Goal: Transaction & Acquisition: Purchase product/service

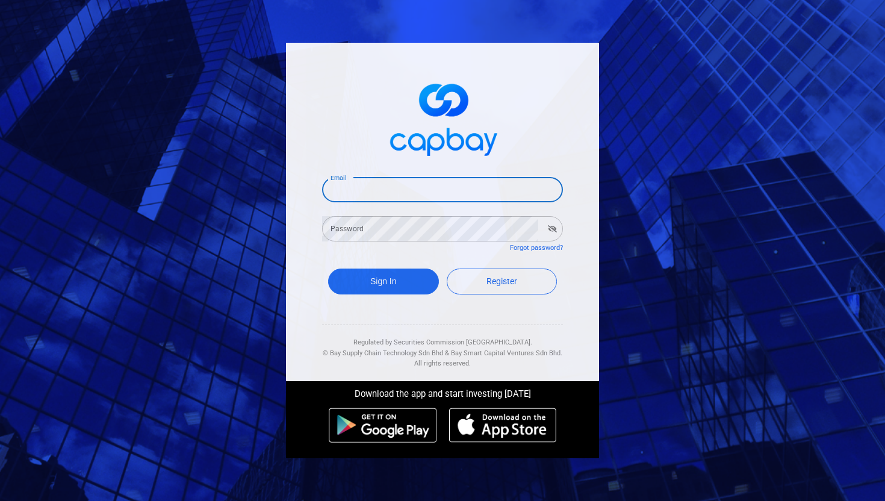
click at [374, 192] on input "Email" at bounding box center [442, 189] width 241 height 25
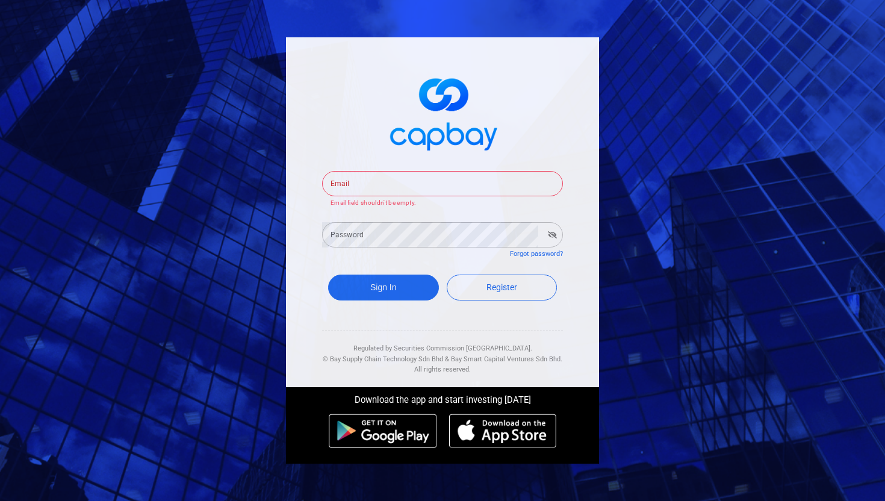
type input "[EMAIL_ADDRESS][DOMAIN_NAME]"
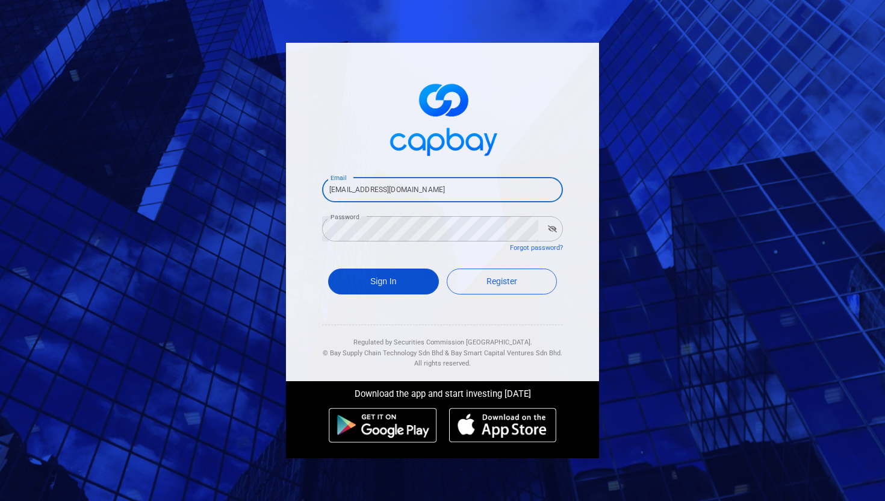
click at [399, 278] on button "Sign In" at bounding box center [383, 282] width 111 height 26
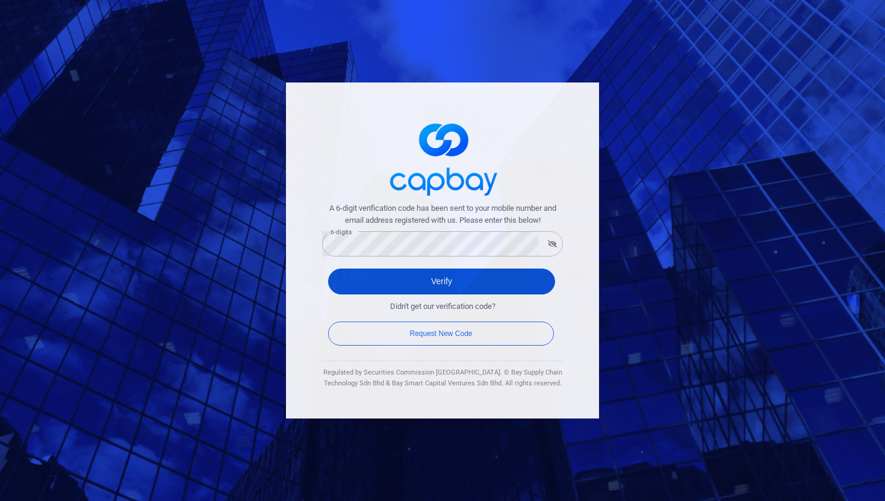
click at [366, 278] on button "Verify" at bounding box center [441, 282] width 227 height 26
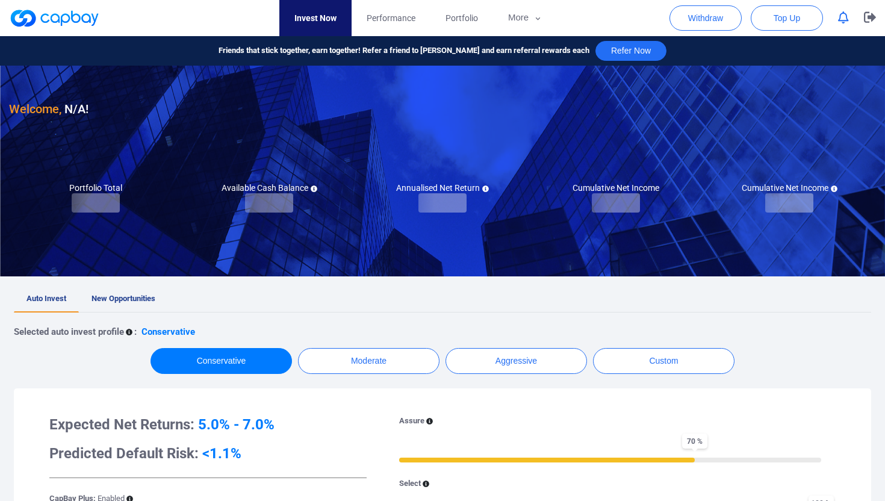
checkbox input "true"
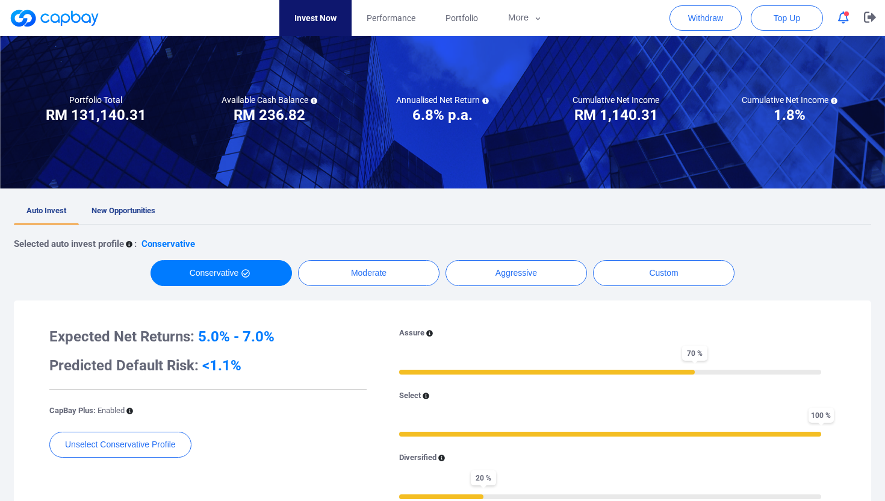
scroll to position [96, 0]
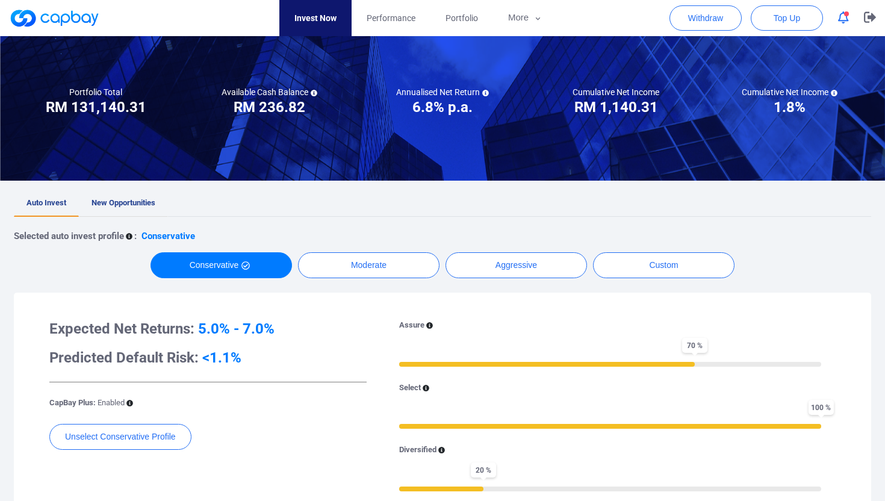
click at [122, 208] on link "New Opportunities" at bounding box center [123, 203] width 89 height 26
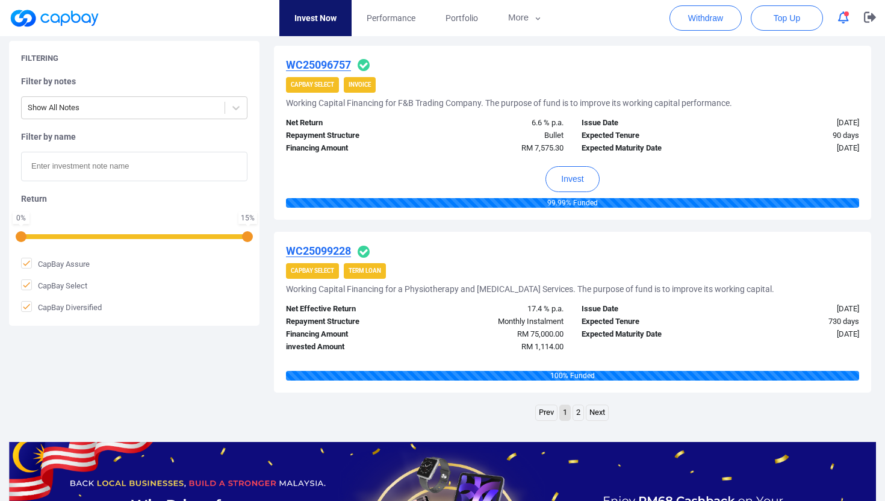
scroll to position [1785, 0]
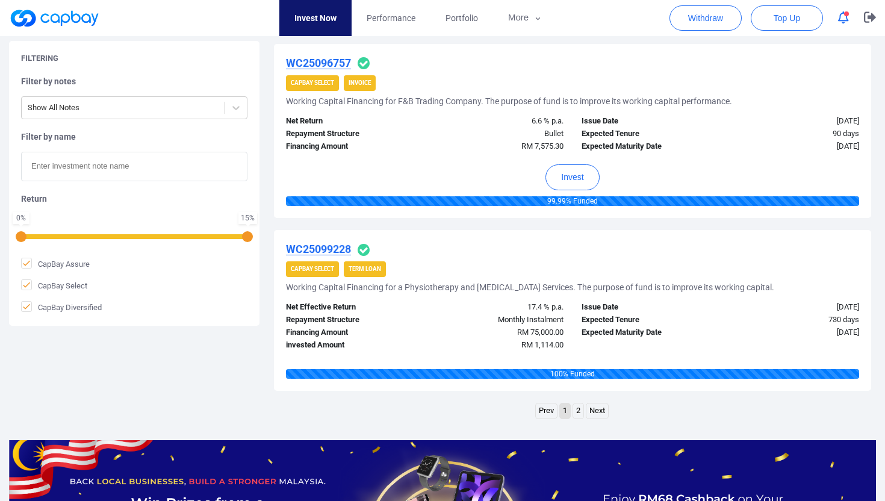
click at [578, 410] on link "2" at bounding box center [578, 410] width 10 height 15
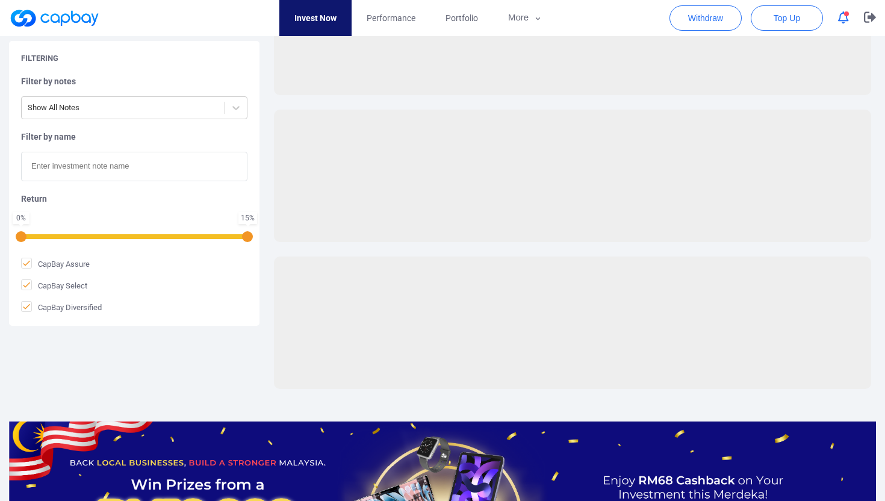
scroll to position [72, 0]
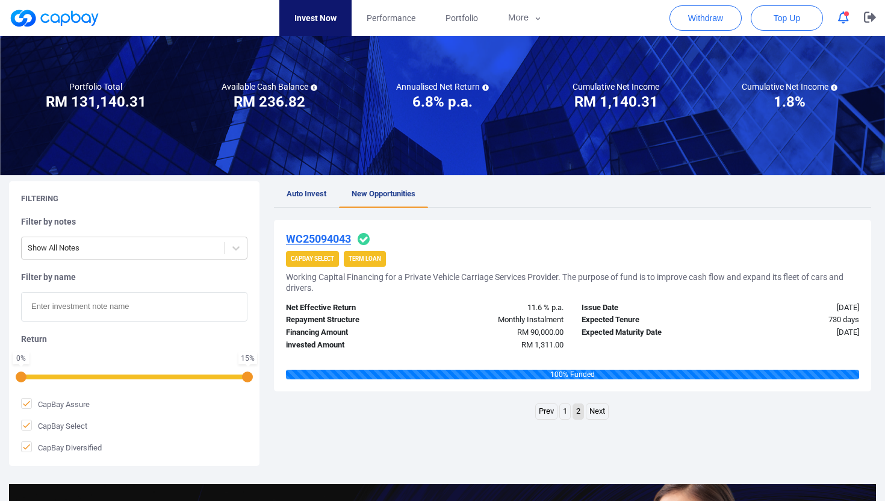
click at [566, 408] on link "1" at bounding box center [565, 411] width 10 height 15
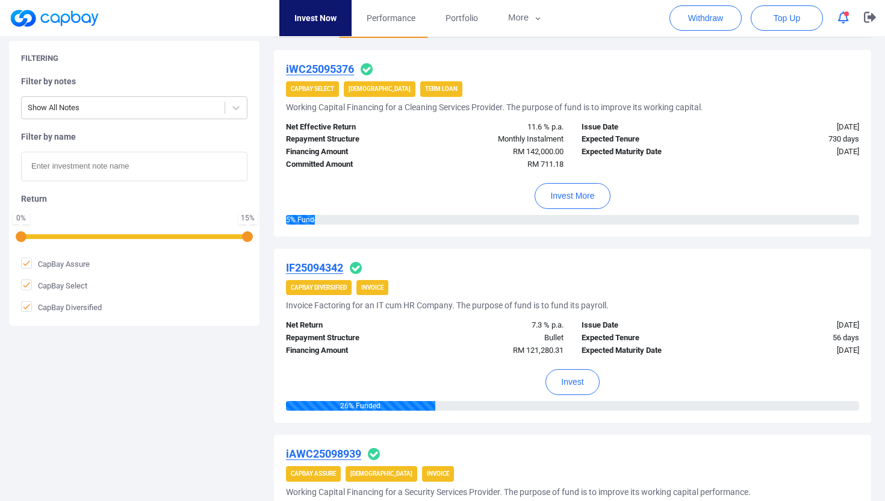
scroll to position [242, 0]
click at [307, 264] on u "IF25094342" at bounding box center [314, 267] width 57 height 13
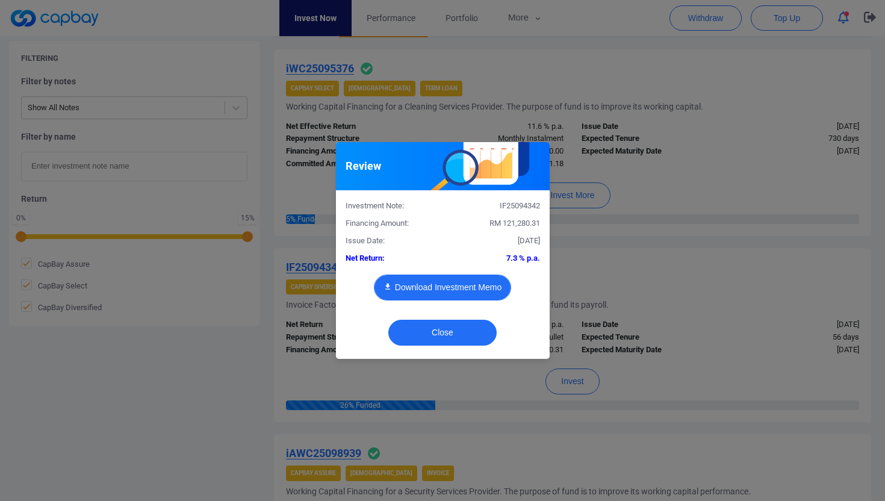
click at [443, 282] on button "Download Investment Memo" at bounding box center [442, 288] width 137 height 26
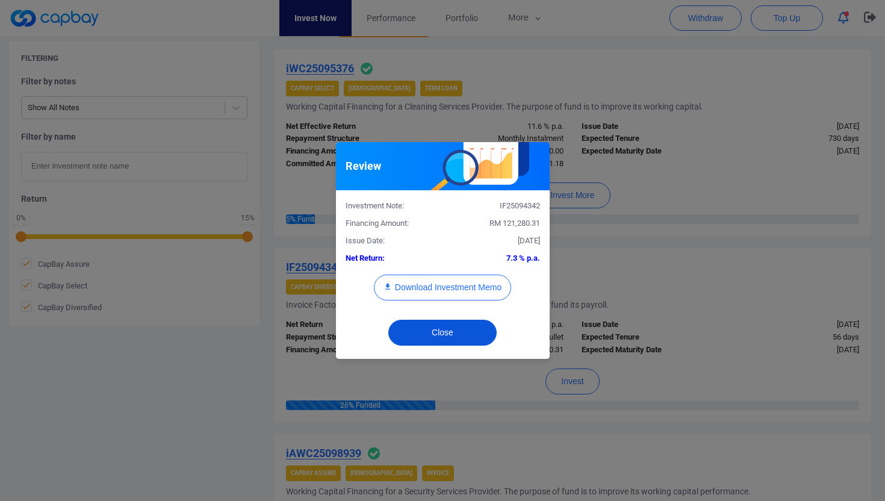
click at [434, 342] on button "Close" at bounding box center [442, 333] width 108 height 26
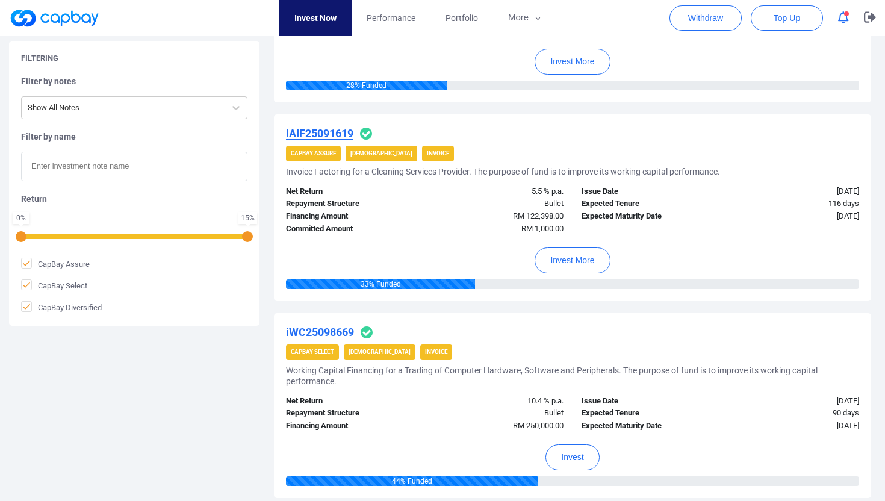
scroll to position [802, 0]
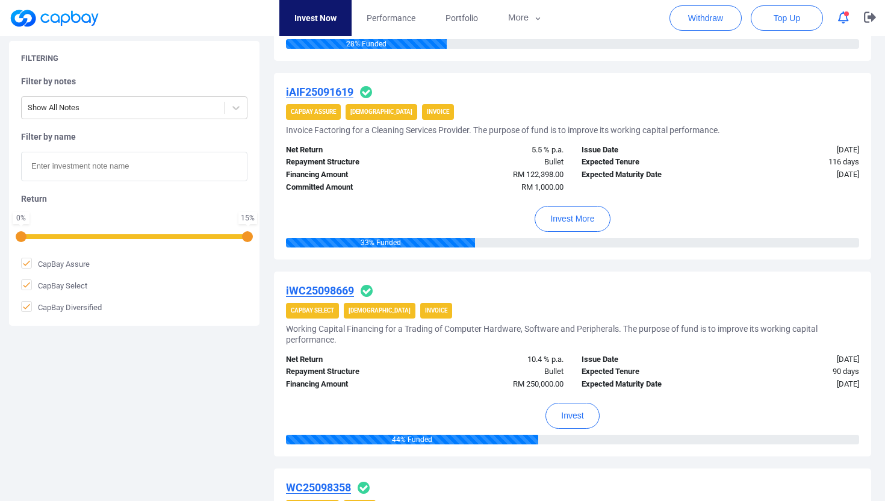
click at [305, 290] on u "iWC25098669" at bounding box center [320, 290] width 68 height 13
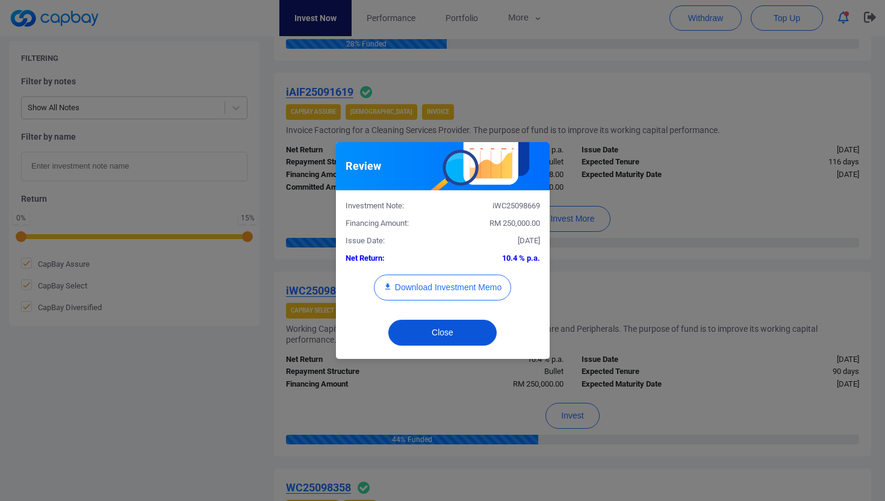
click at [456, 334] on button "Close" at bounding box center [442, 333] width 108 height 26
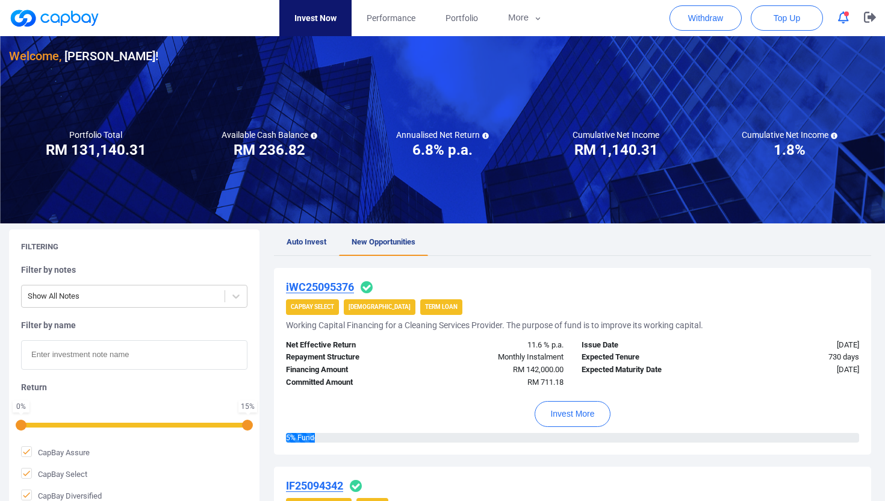
scroll to position [25, 0]
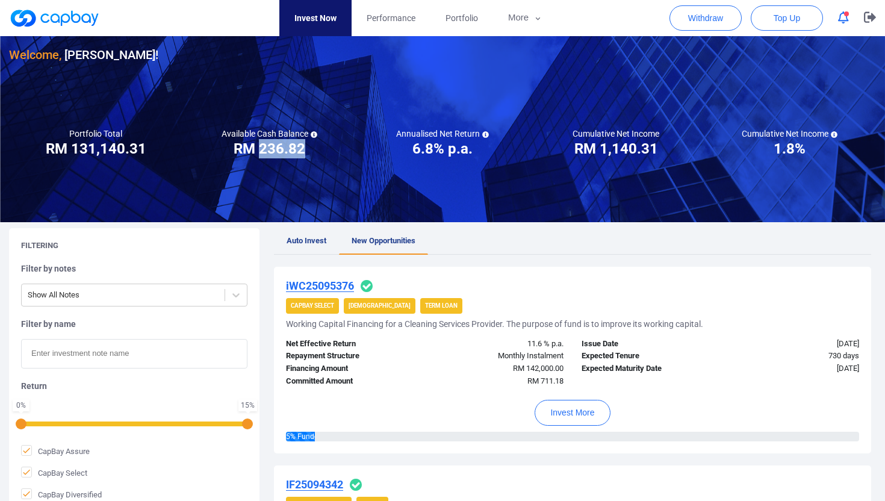
drag, startPoint x: 261, startPoint y: 146, endPoint x: 304, endPoint y: 146, distance: 43.4
click at [304, 146] on h3 "RM 236.82" at bounding box center [270, 148] width 72 height 19
copy h3 "236.82"
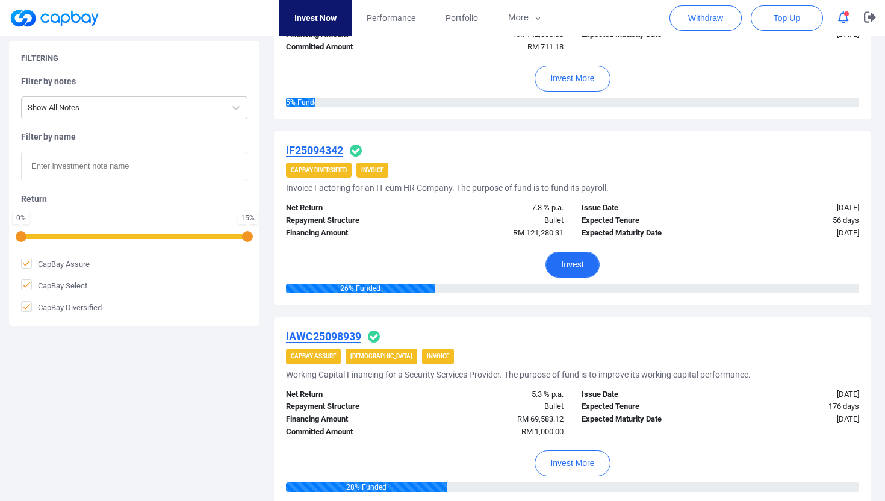
scroll to position [336, 0]
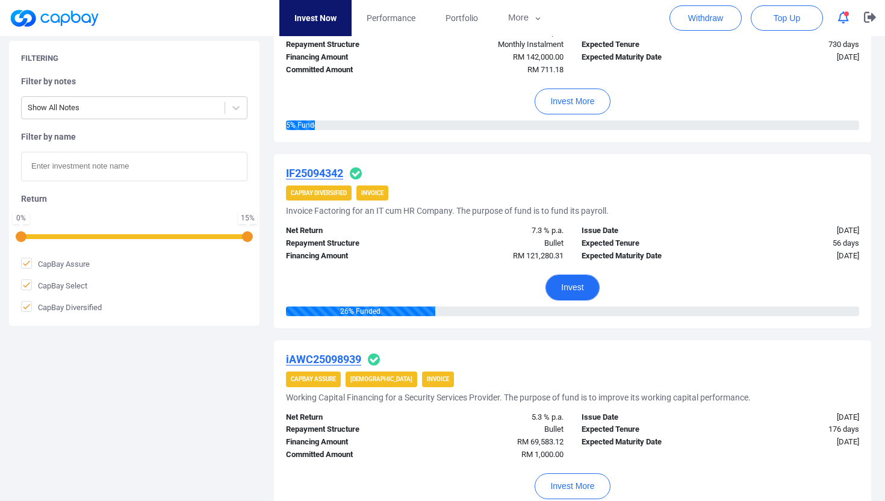
click at [570, 289] on button "Invest" at bounding box center [573, 288] width 54 height 26
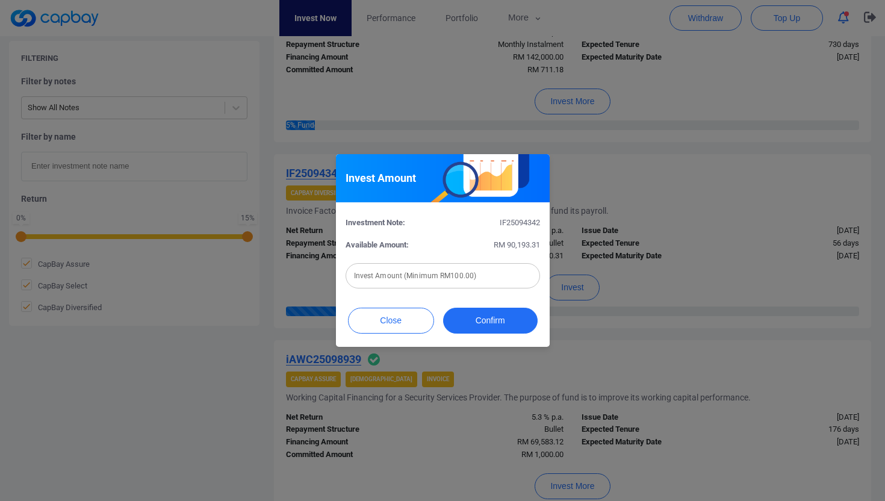
click at [399, 272] on input "text" at bounding box center [443, 275] width 195 height 25
paste input "RM 236.82"
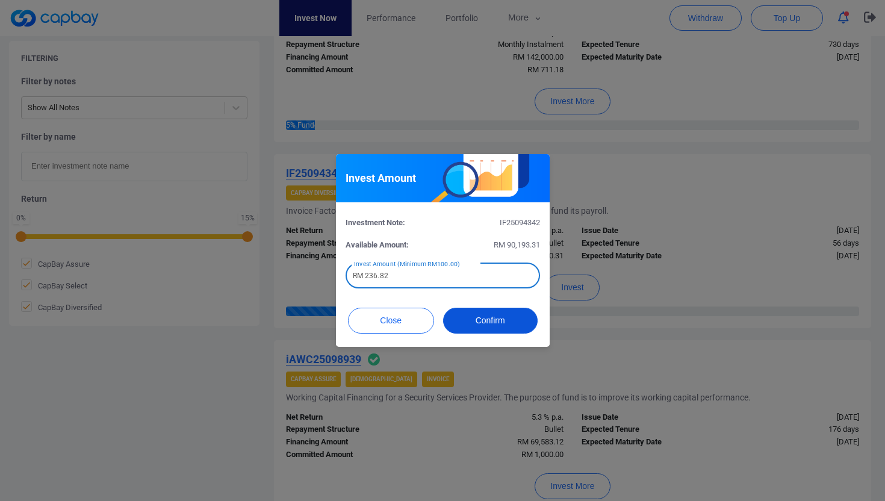
type input "RM 236.82"
click at [485, 318] on button "Confirm" at bounding box center [490, 321] width 95 height 26
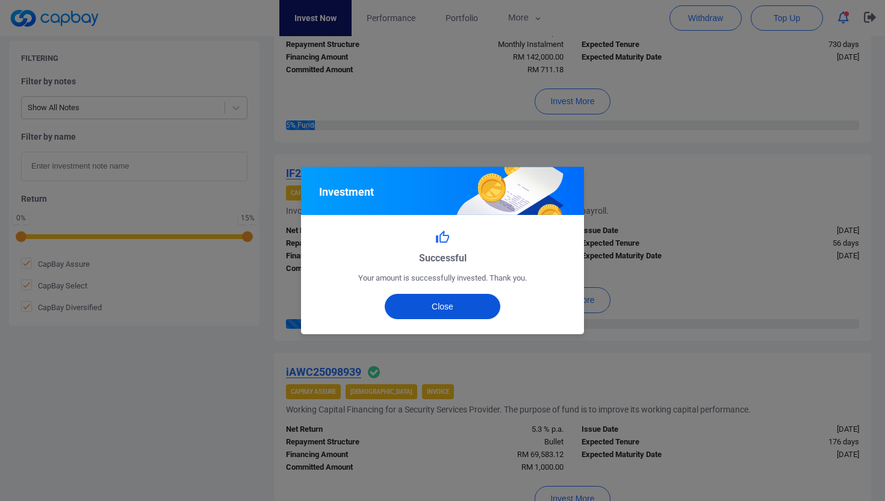
click at [444, 304] on button "Close" at bounding box center [443, 306] width 116 height 25
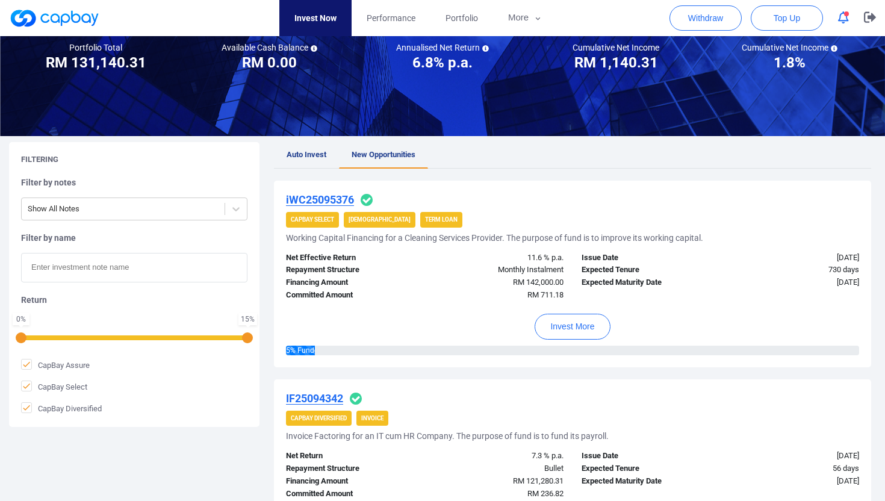
scroll to position [0, 0]
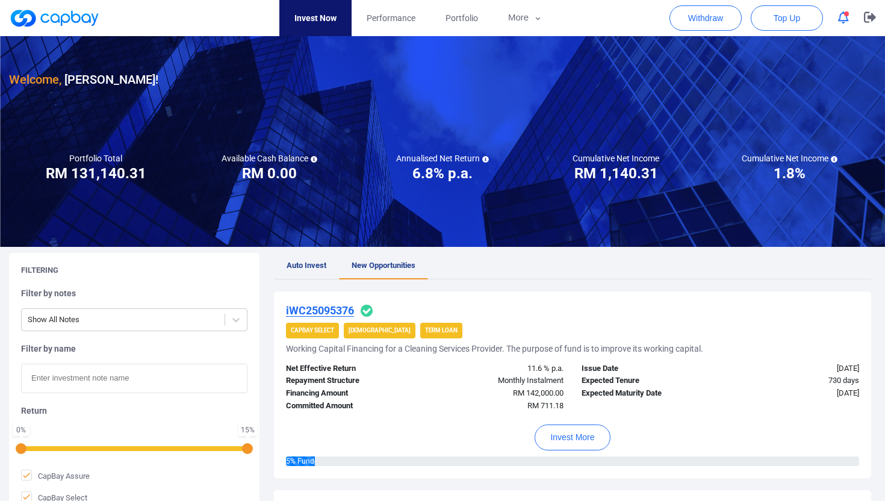
click at [307, 264] on span "Auto Invest" at bounding box center [307, 265] width 40 height 9
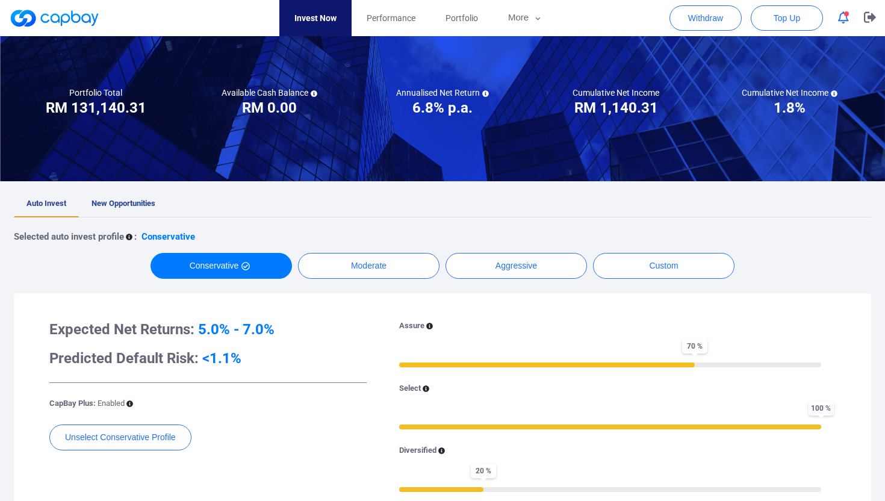
scroll to position [103, 0]
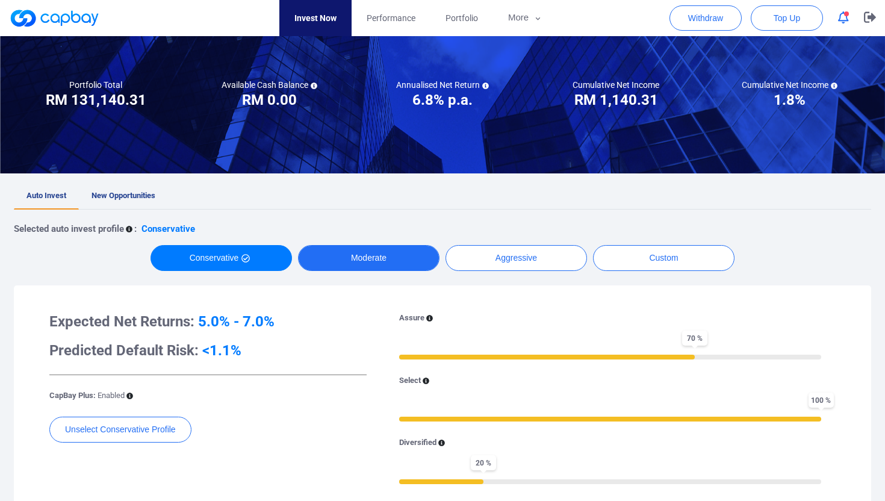
click at [358, 257] on button "Moderate" at bounding box center [369, 258] width 142 height 26
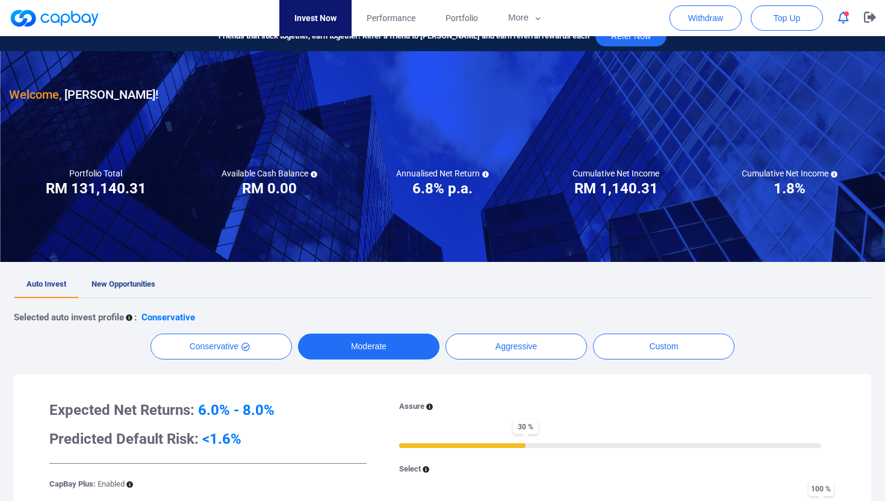
scroll to position [13, 0]
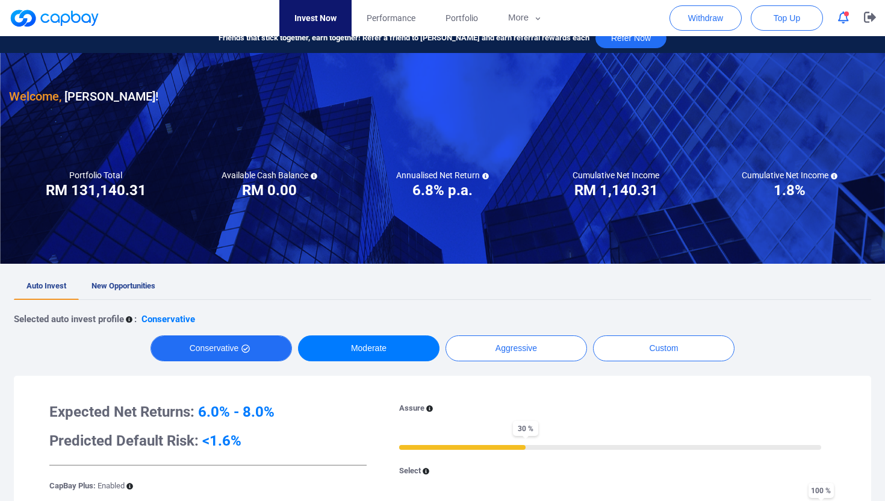
click at [228, 350] on button "Conservative" at bounding box center [222, 348] width 142 height 26
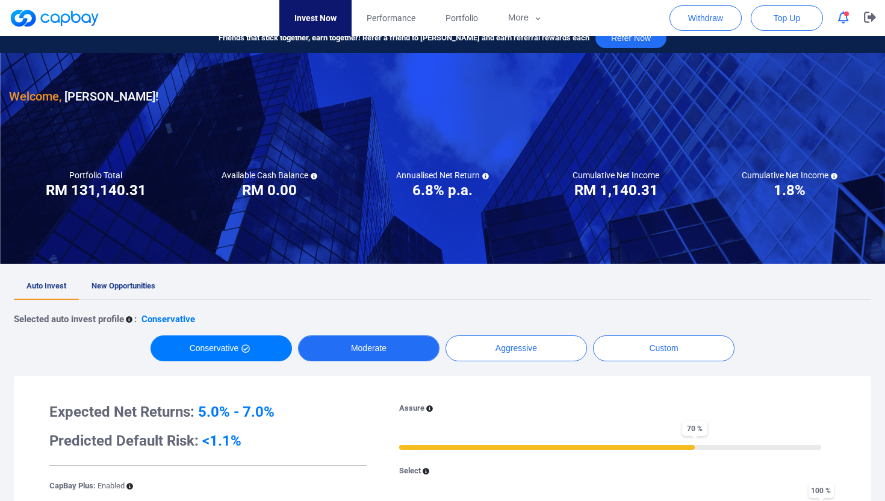
click at [358, 353] on button "Moderate" at bounding box center [369, 348] width 142 height 26
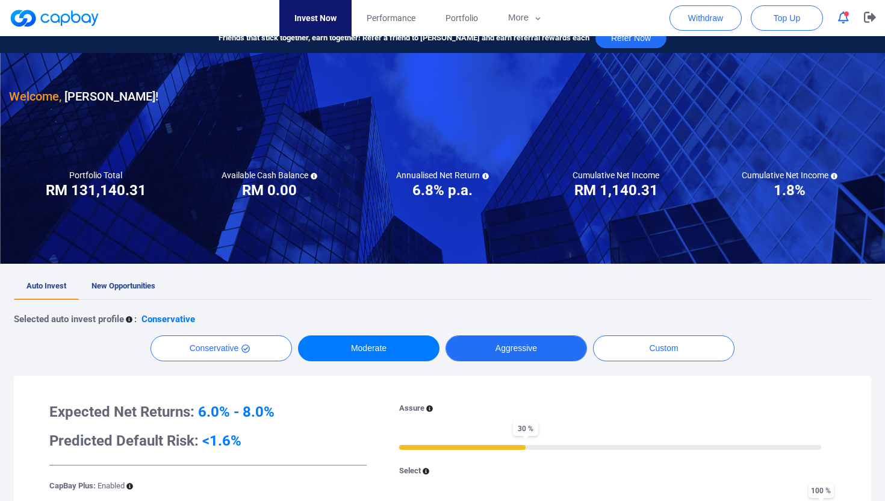
click at [517, 347] on button "Aggressive" at bounding box center [517, 348] width 142 height 26
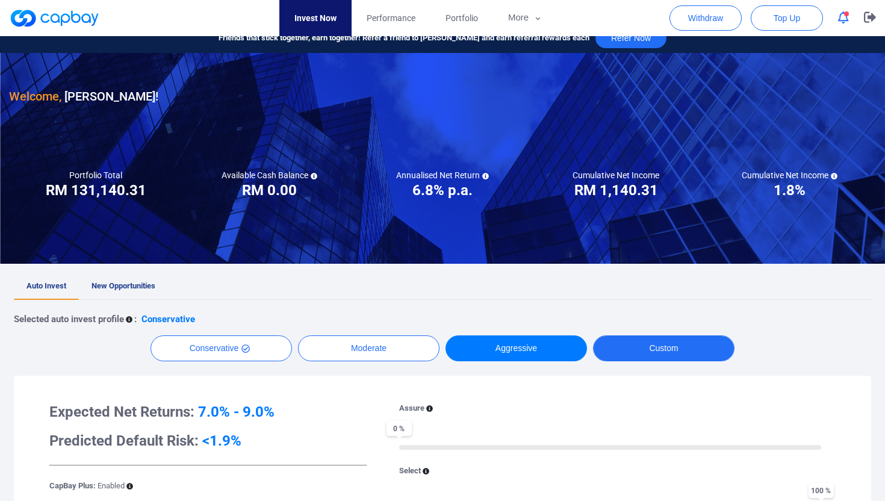
click at [656, 353] on button "Custom" at bounding box center [664, 348] width 142 height 26
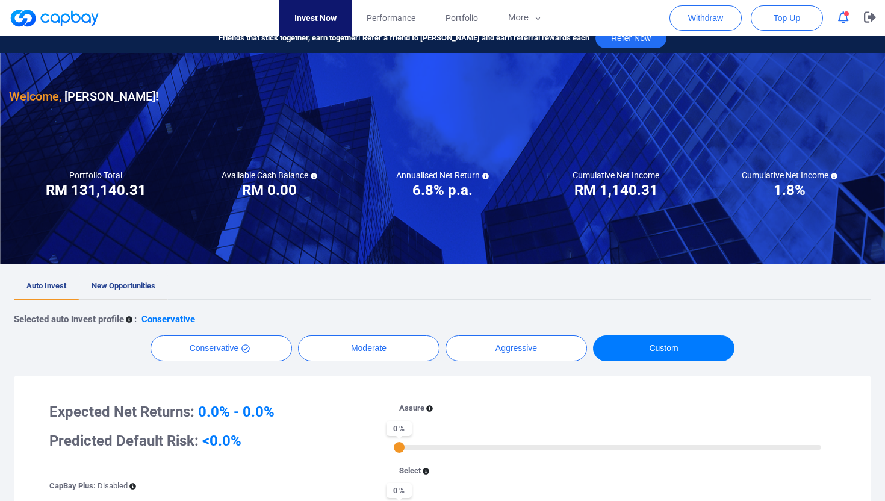
click at [134, 282] on span "New Opportunities" at bounding box center [124, 285] width 64 height 9
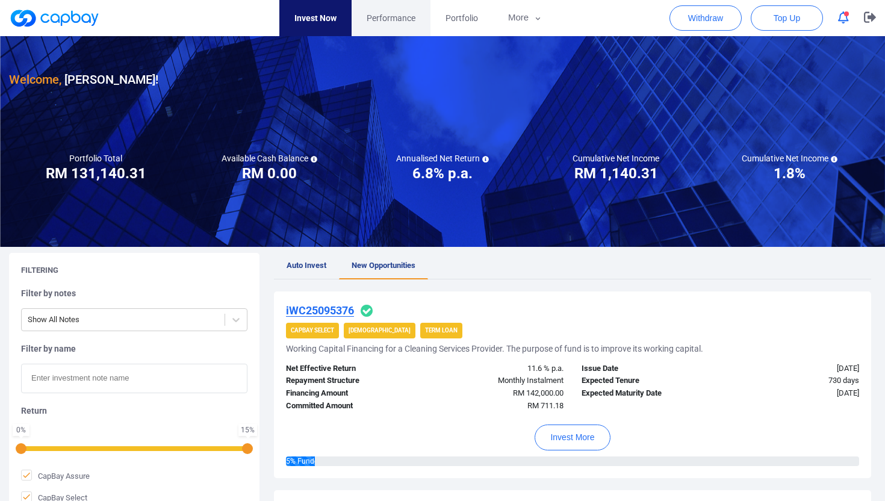
click at [390, 22] on span "Performance" at bounding box center [391, 17] width 49 height 13
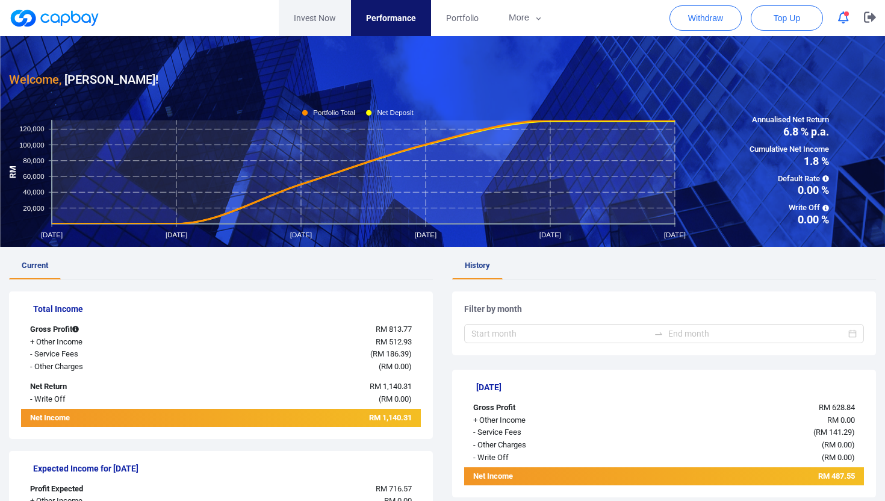
click at [317, 22] on link "Invest Now" at bounding box center [315, 18] width 72 height 36
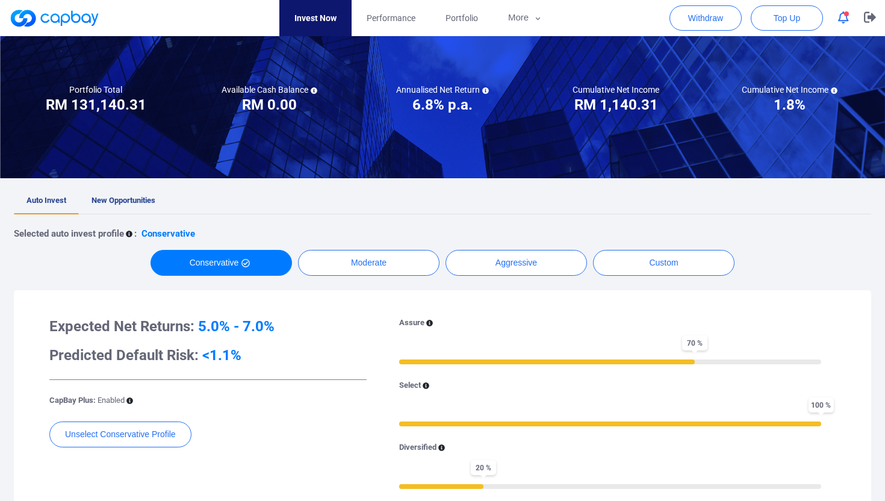
scroll to position [97, 0]
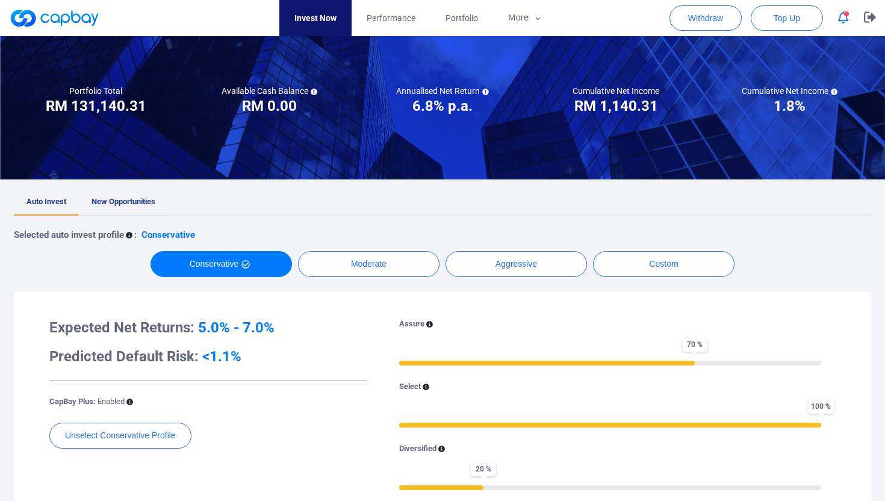
click at [123, 197] on span "New Opportunities" at bounding box center [124, 201] width 64 height 9
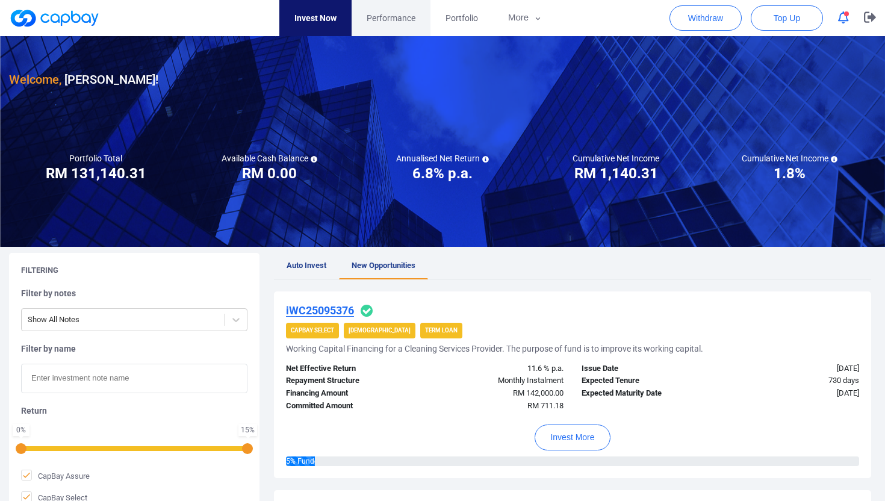
click at [390, 16] on span "Performance" at bounding box center [391, 17] width 49 height 13
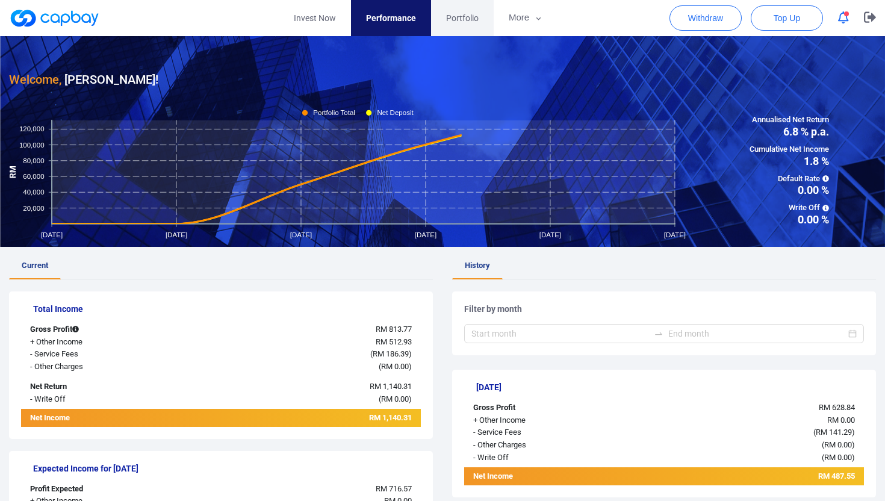
click at [463, 18] on span "Portfolio" at bounding box center [462, 17] width 33 height 13
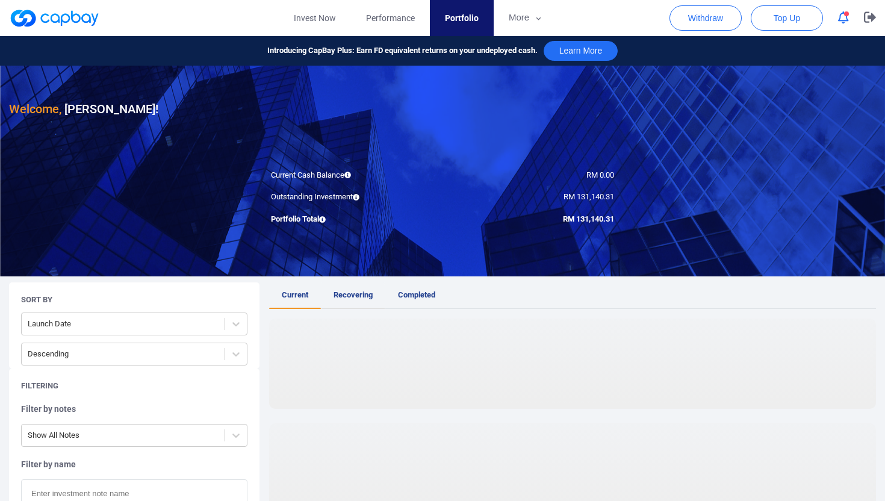
click at [346, 298] on span "Recovering" at bounding box center [353, 294] width 39 height 9
